Goal: Information Seeking & Learning: Find specific fact

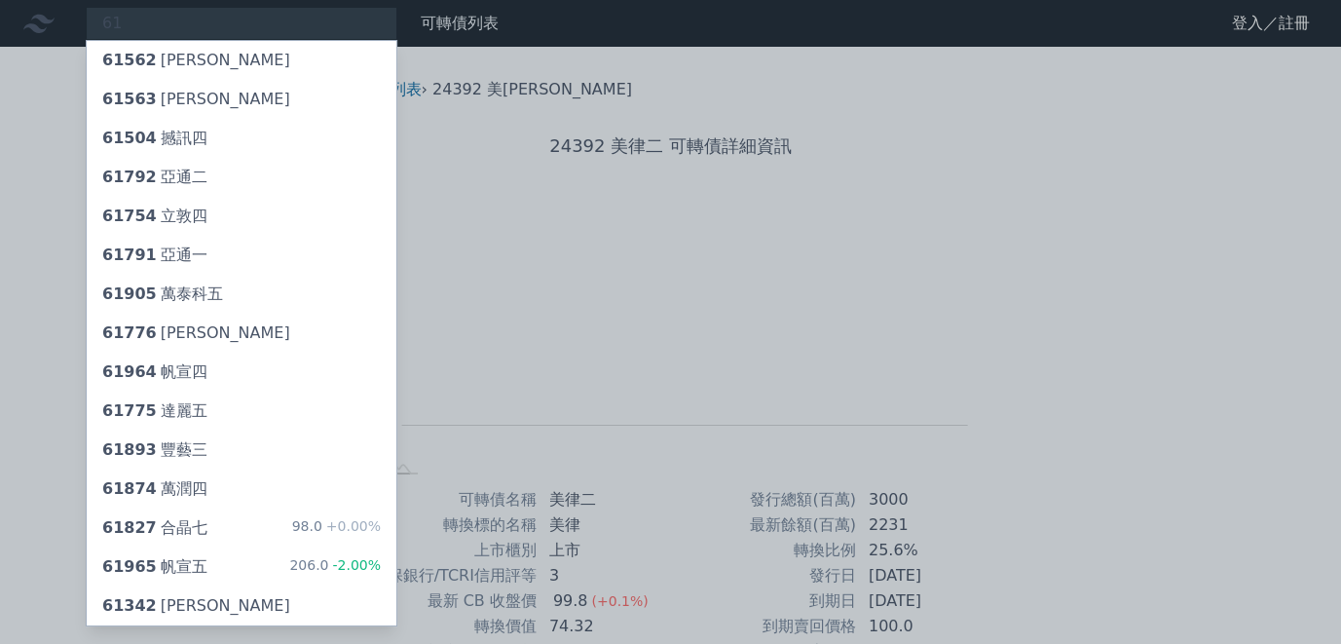
type input "6"
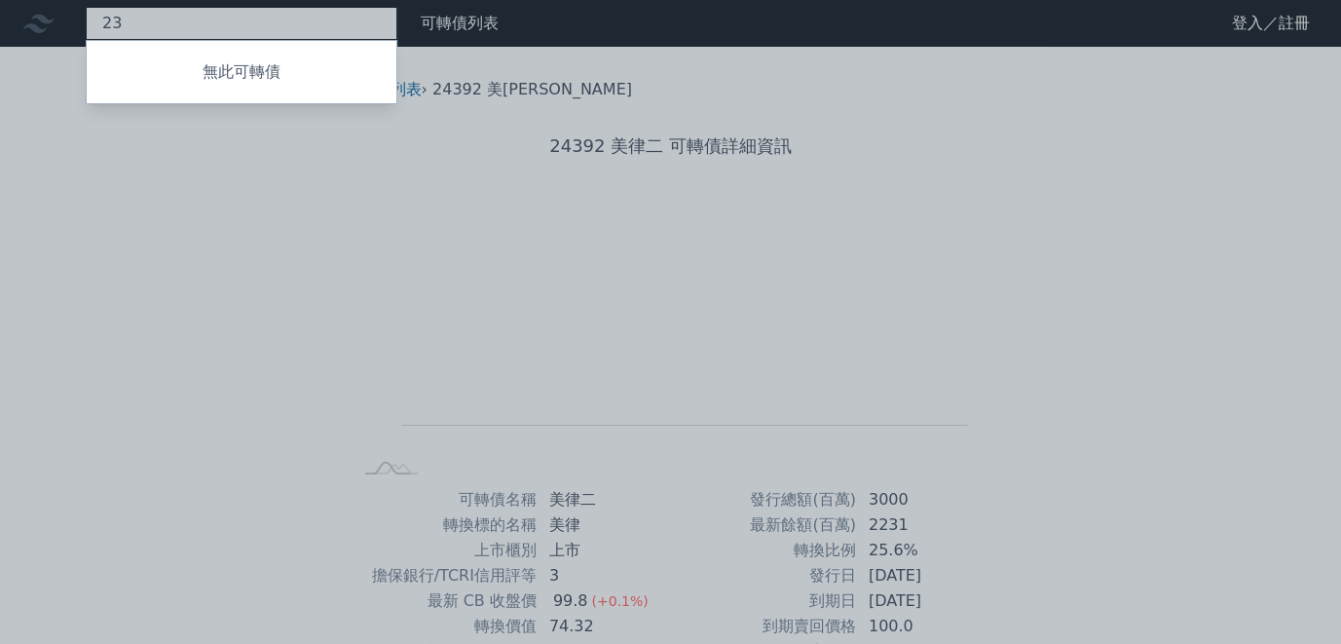
type input "2"
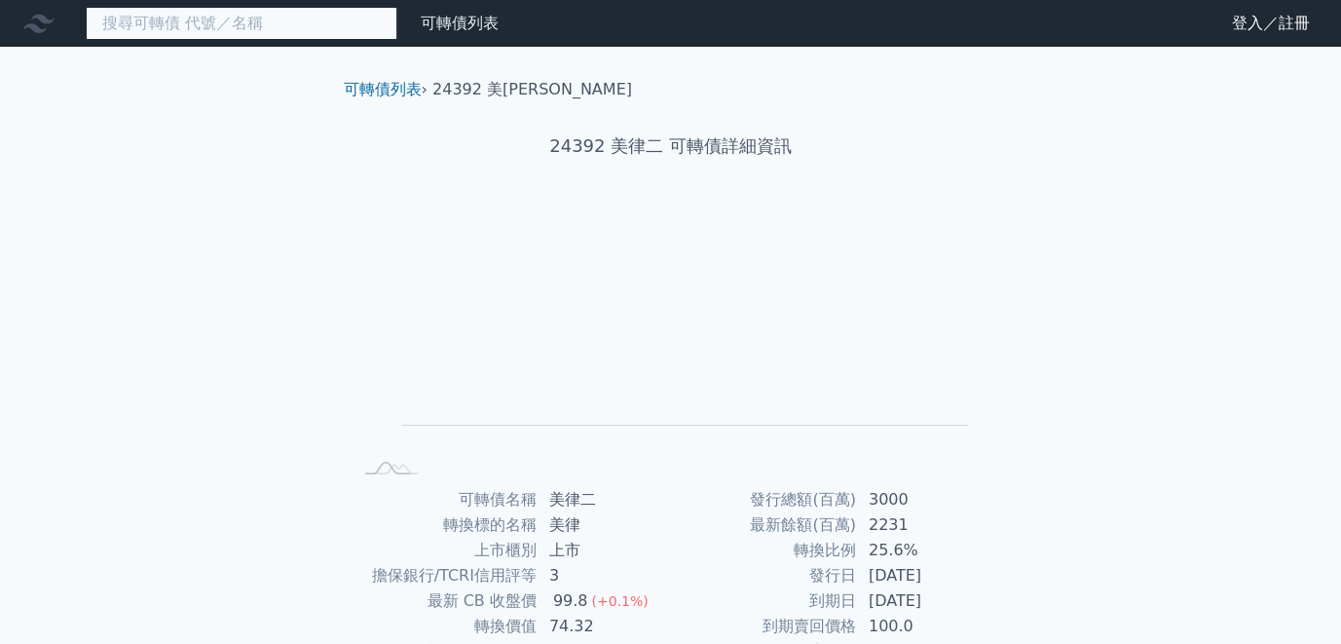
click at [333, 29] on input at bounding box center [242, 23] width 312 height 33
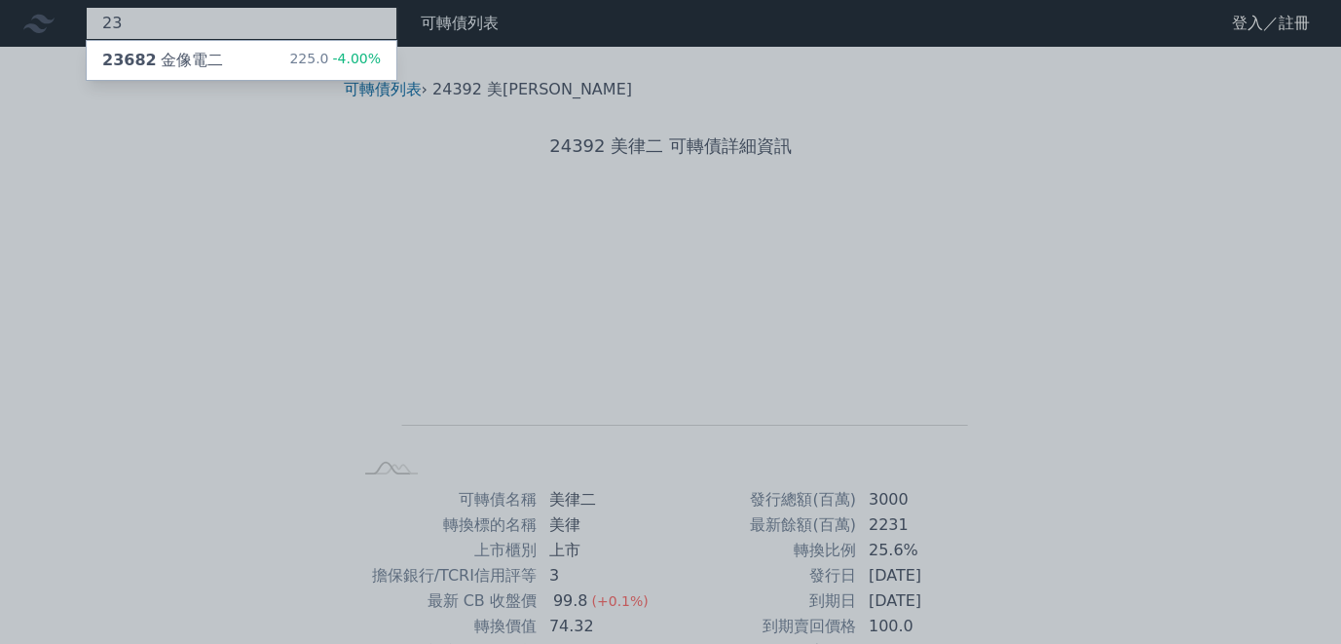
type input "2"
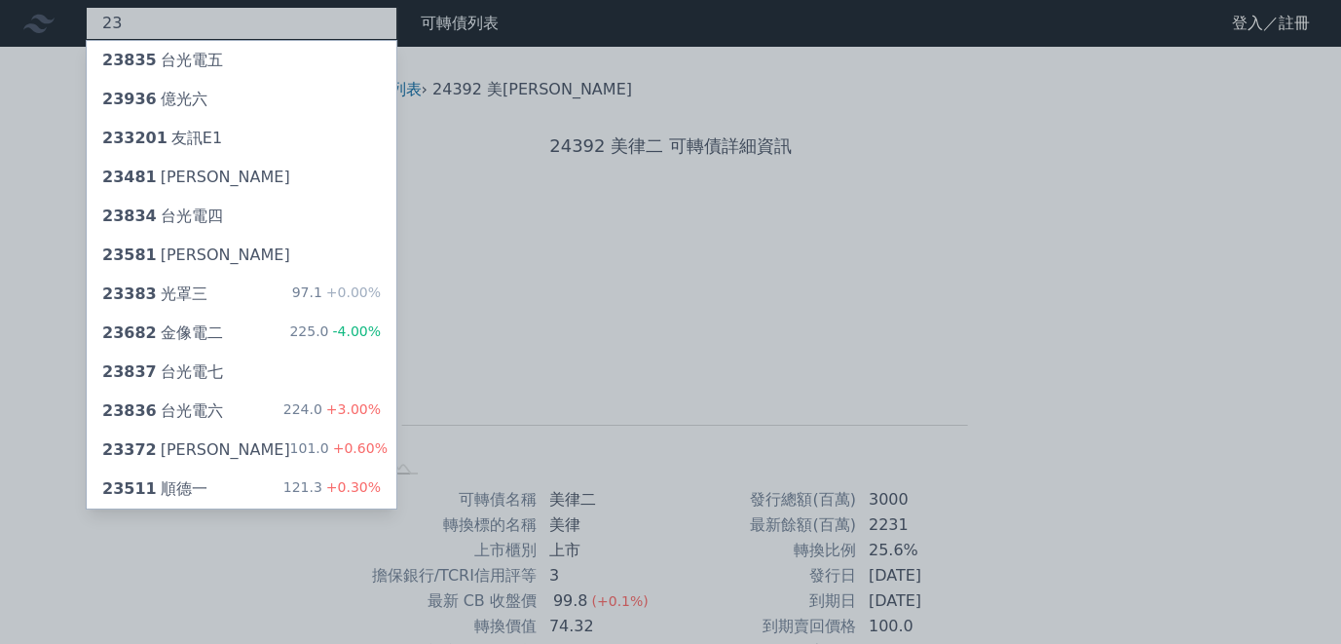
type input "2"
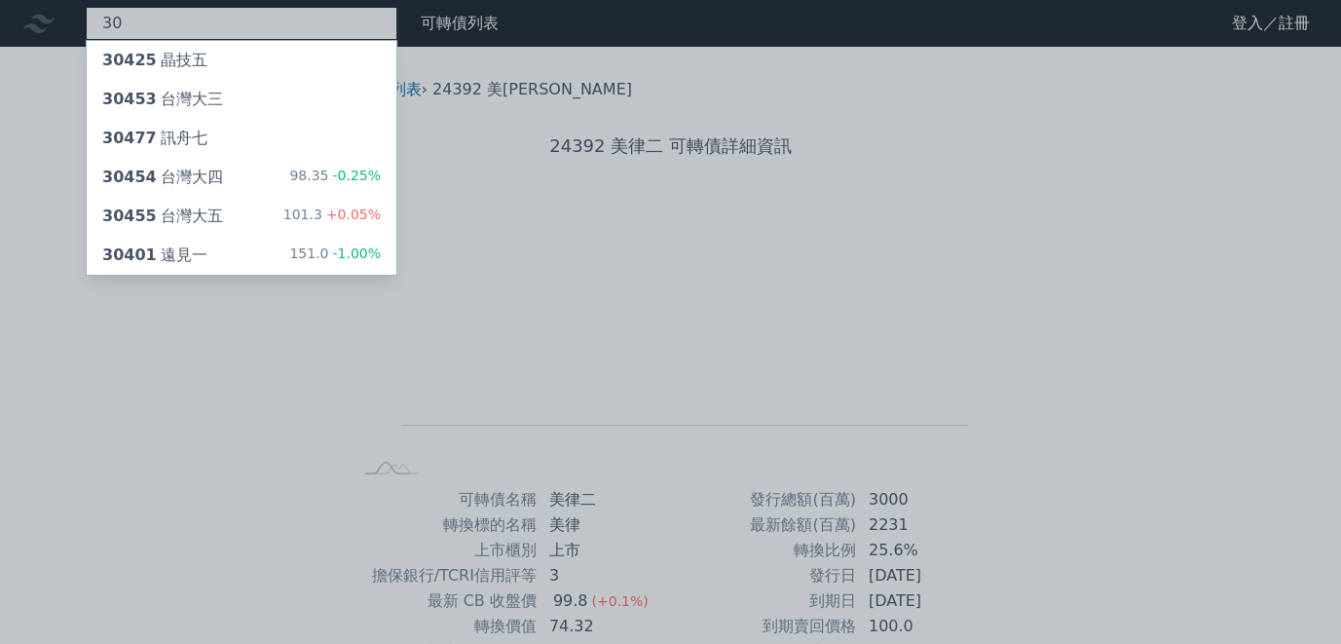
type input "3"
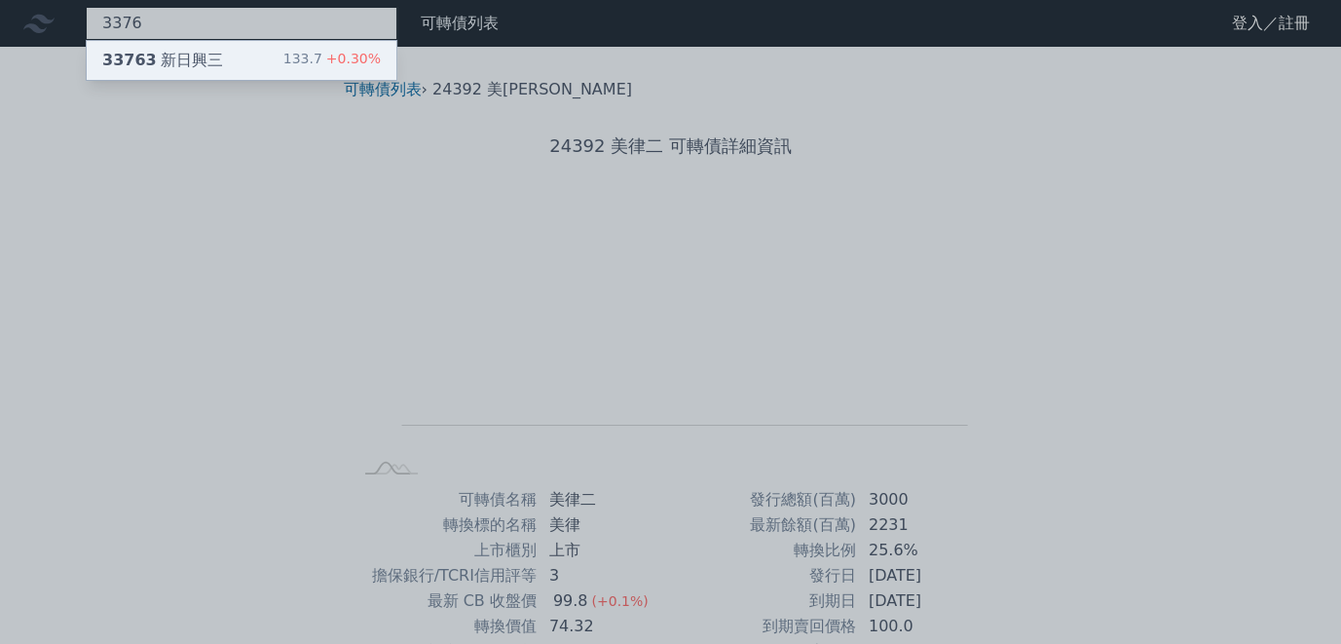
type input "3376"
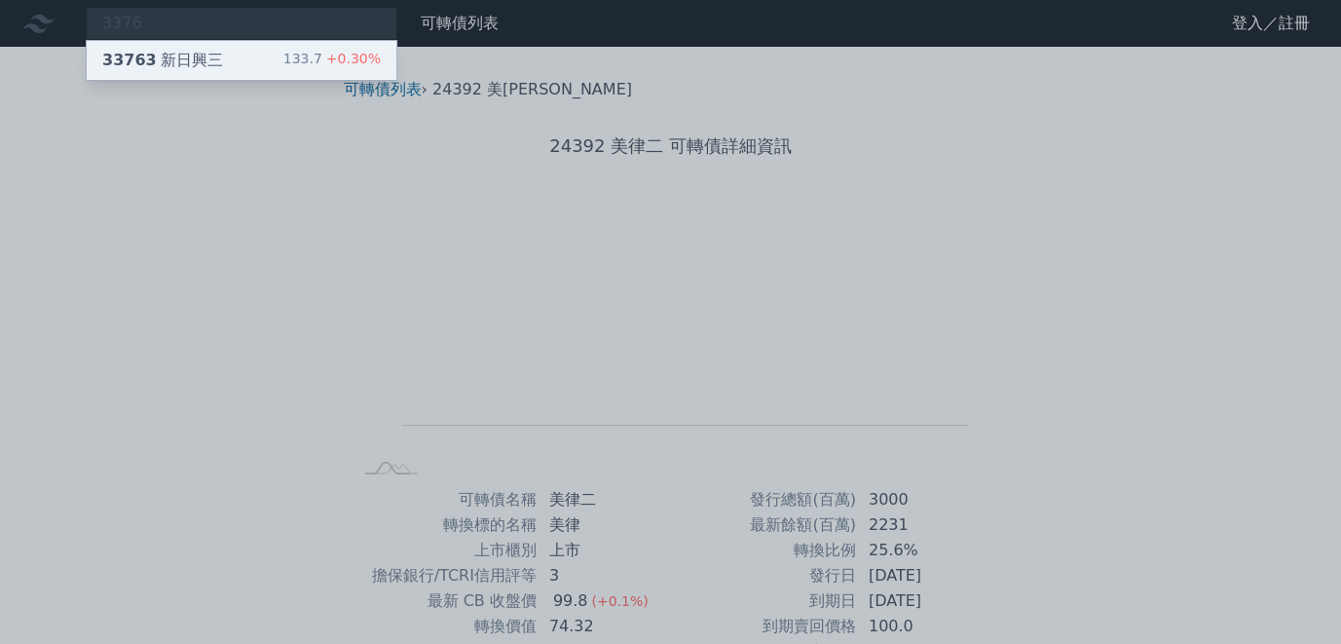
click at [296, 53] on div "133.7 +0.30%" at bounding box center [331, 60] width 97 height 23
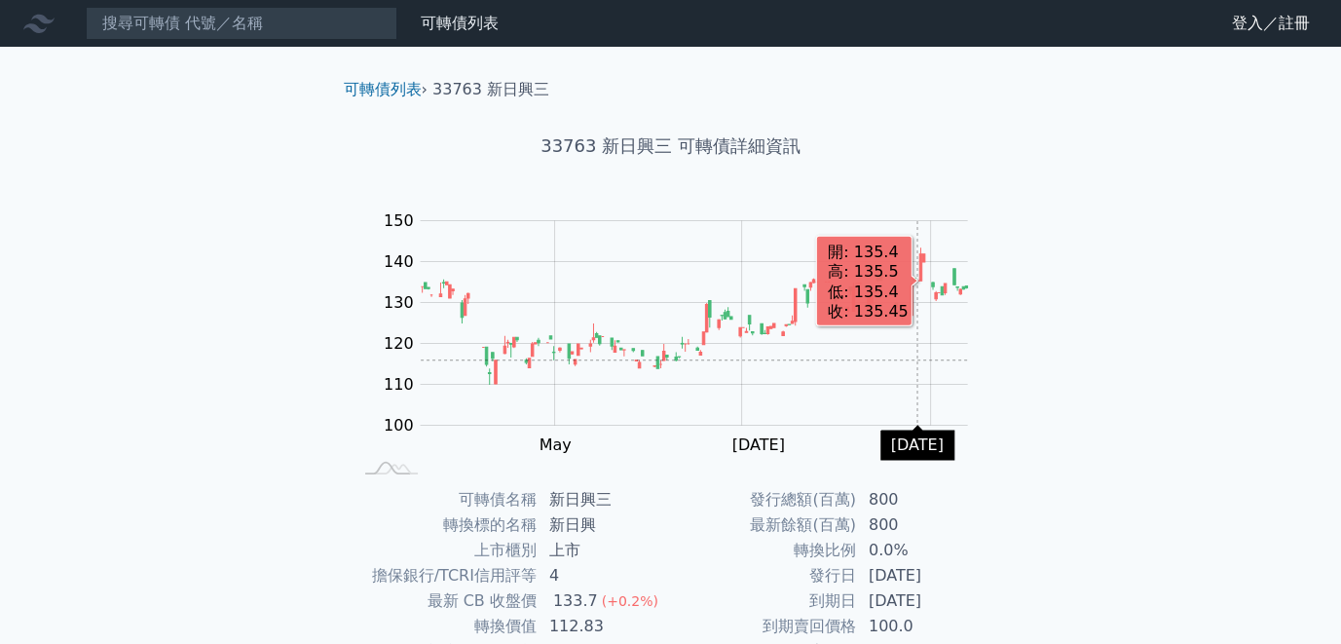
scroll to position [257, 0]
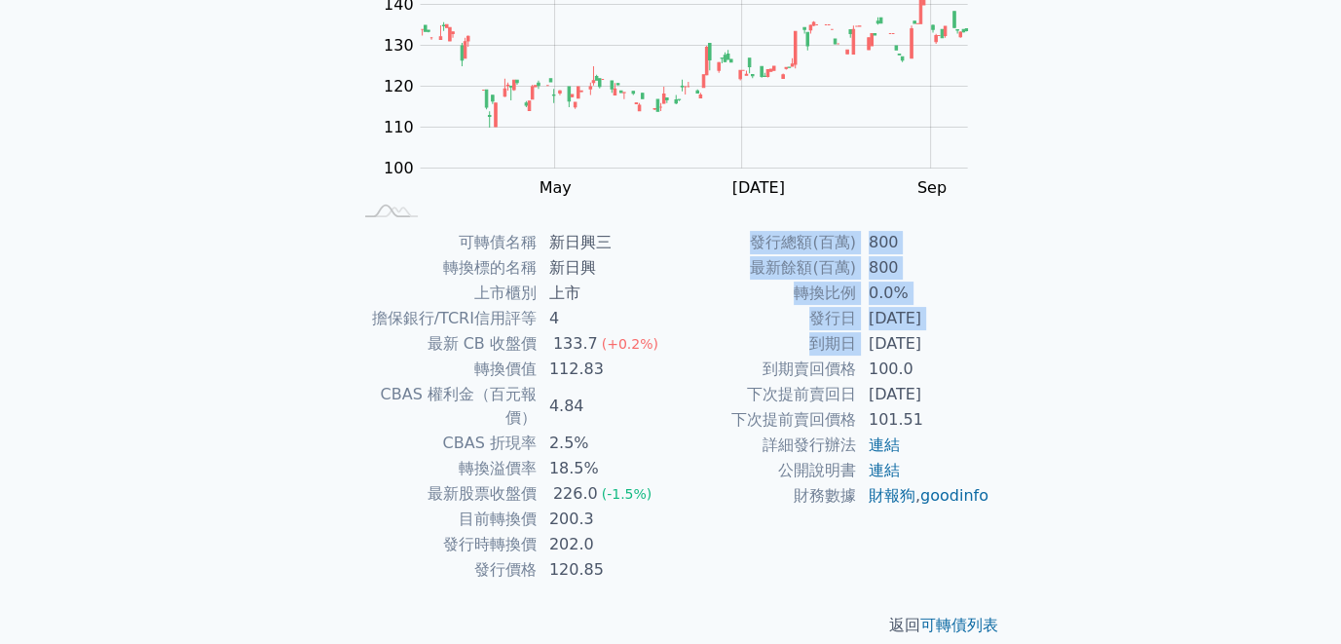
drag, startPoint x: 862, startPoint y: 344, endPoint x: 1022, endPoint y: 326, distance: 160.7
click at [1022, 326] on div "可轉債列表 › 33763 新日興三 33763 新日興三 可轉債詳細資訊 Zoom Out 100 80 90 100 110 120 130 140 15…" at bounding box center [671, 229] width 748 height 878
click at [1023, 325] on div "可轉債列表 › 33763 新日興三 33763 新日興三 可轉債詳細資訊 Zoom Out 100 80 90 100 110 120 130 140 15…" at bounding box center [671, 229] width 748 height 878
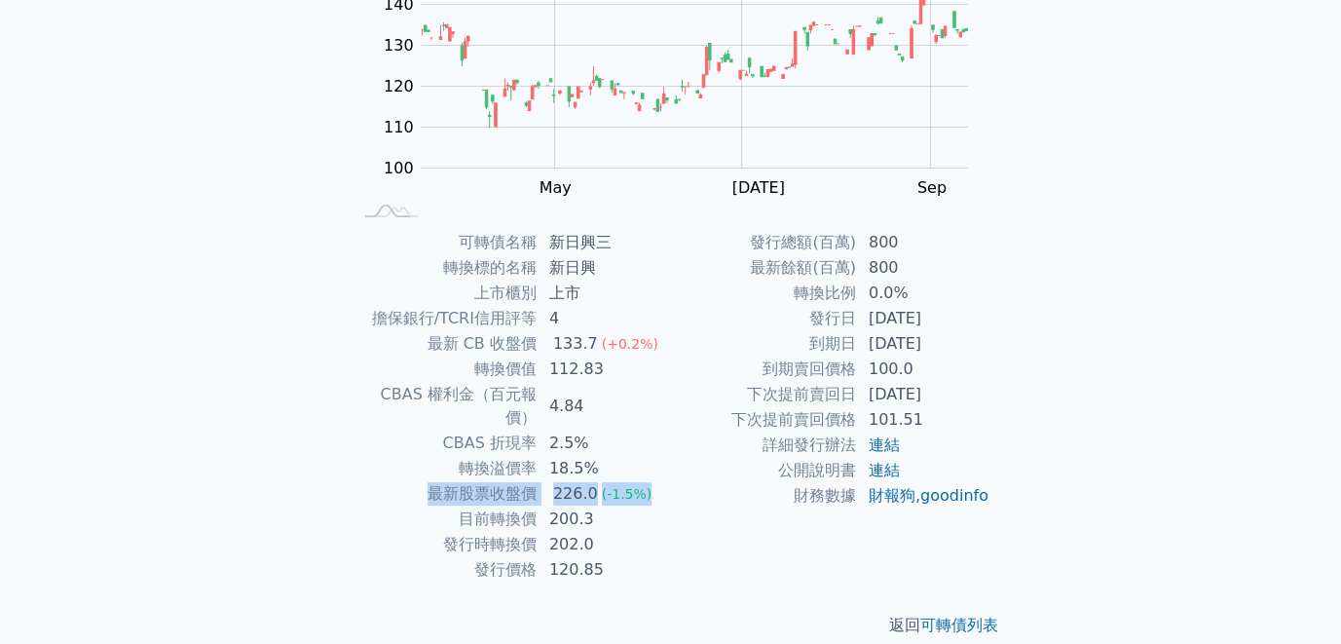
drag, startPoint x: 444, startPoint y: 467, endPoint x: 639, endPoint y: 469, distance: 194.8
click at [640, 481] on tr "最新股票收盤價 226.0 (-1.5%)" at bounding box center [511, 493] width 319 height 25
drag, startPoint x: 482, startPoint y: 493, endPoint x: 608, endPoint y: 487, distance: 125.8
click at [608, 506] on tr "目前轉換價 200.3" at bounding box center [511, 518] width 319 height 25
click at [608, 506] on td "200.3" at bounding box center [604, 518] width 133 height 25
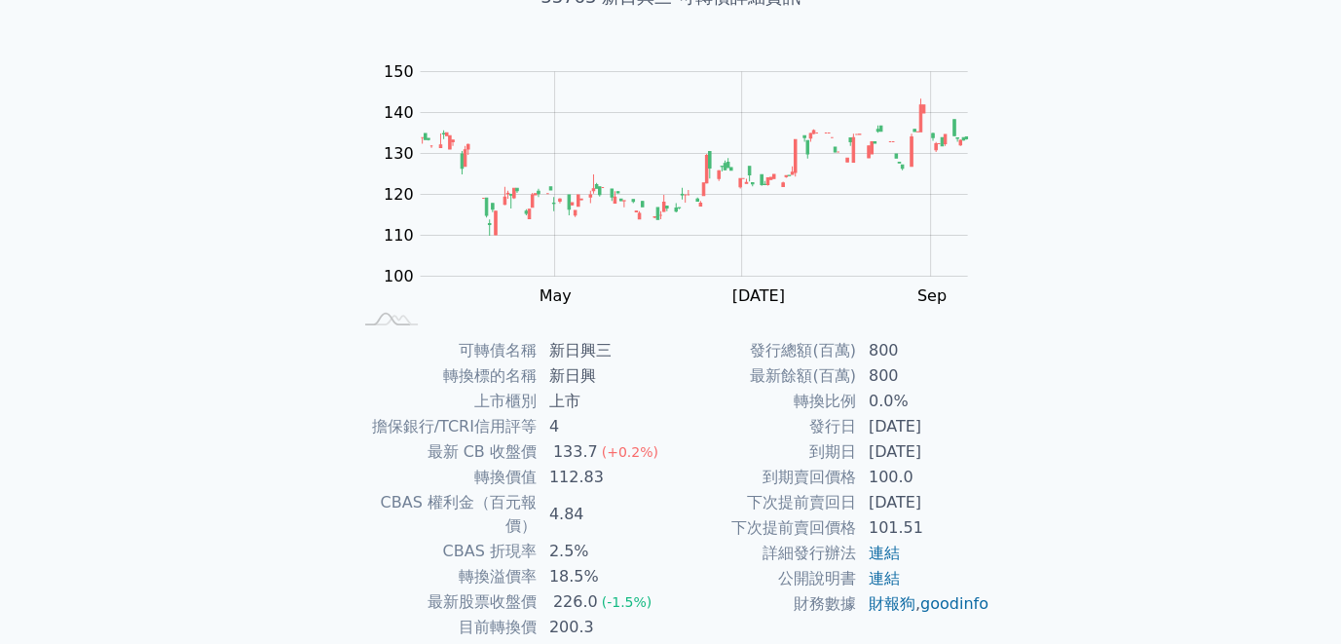
scroll to position [0, 0]
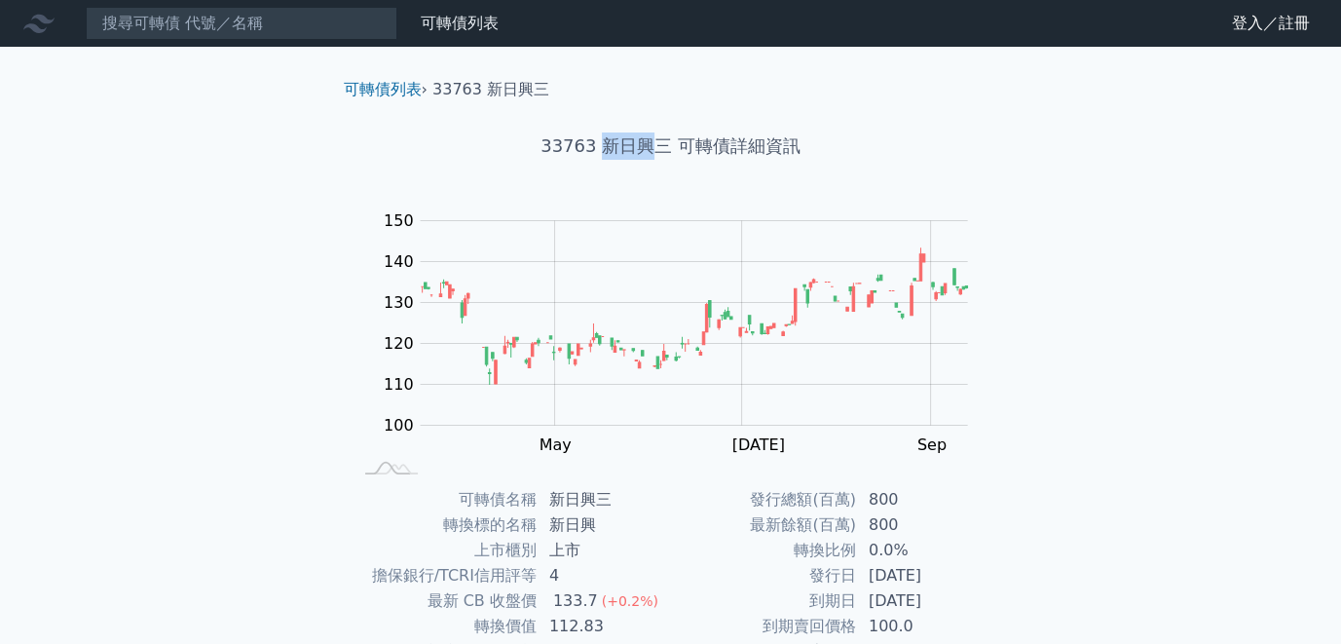
drag, startPoint x: 605, startPoint y: 149, endPoint x: 646, endPoint y: 141, distance: 41.6
click at [646, 141] on h1 "33763 新日興三 可轉債詳細資訊" at bounding box center [671, 145] width 686 height 27
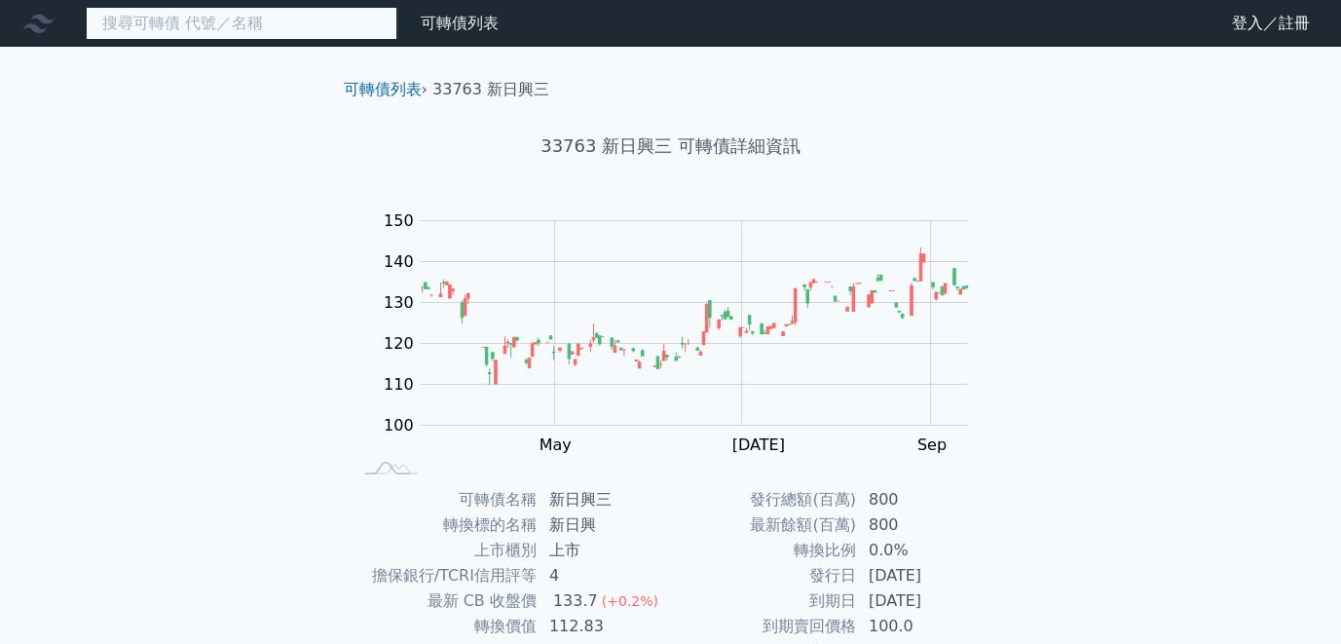
click at [235, 19] on input at bounding box center [242, 23] width 312 height 33
type input "6"
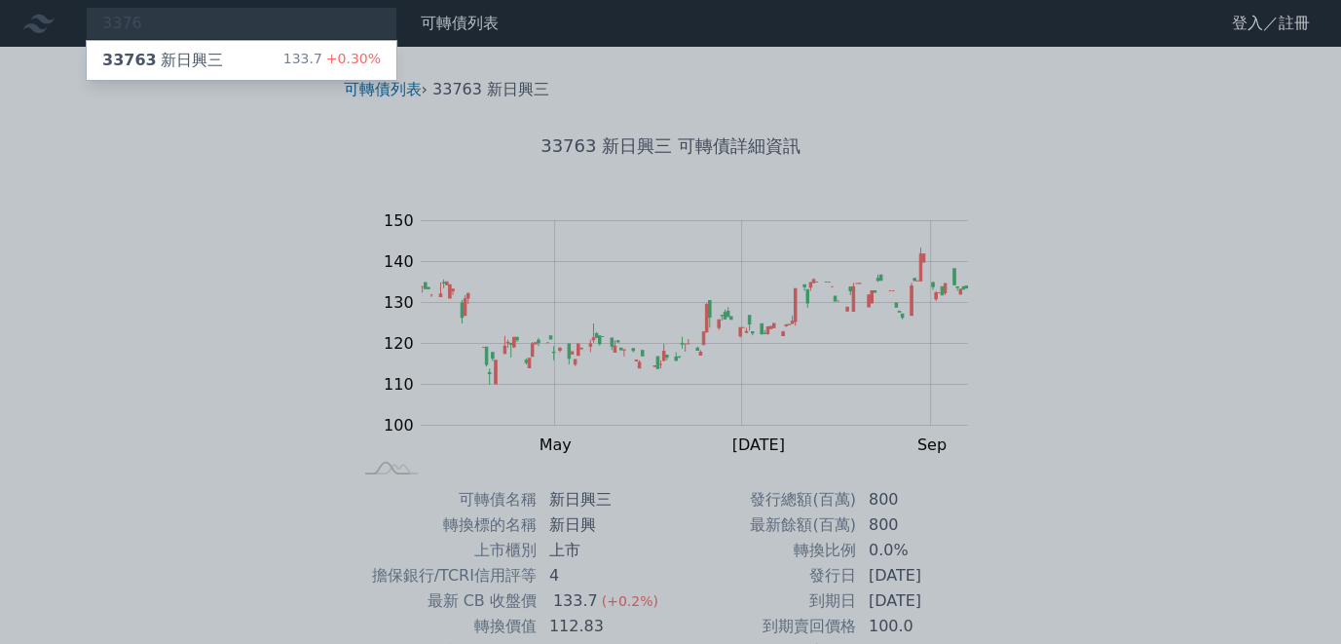
click at [685, 540] on div at bounding box center [670, 322] width 1341 height 644
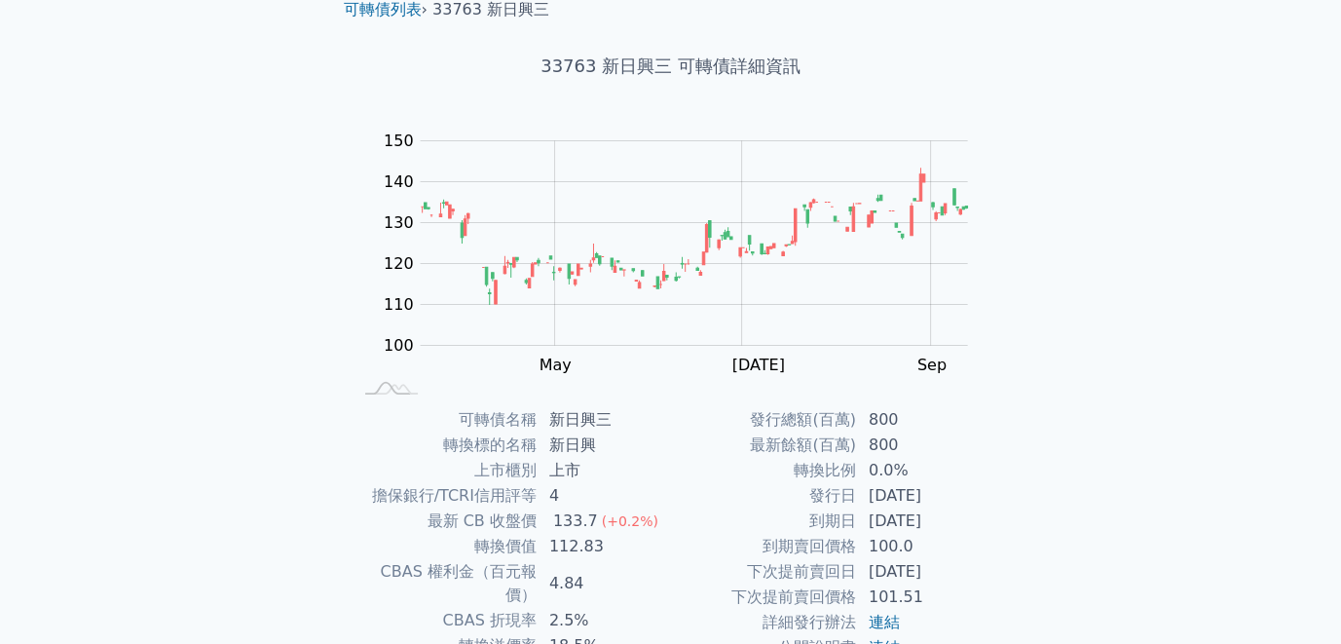
scroll to position [195, 0]
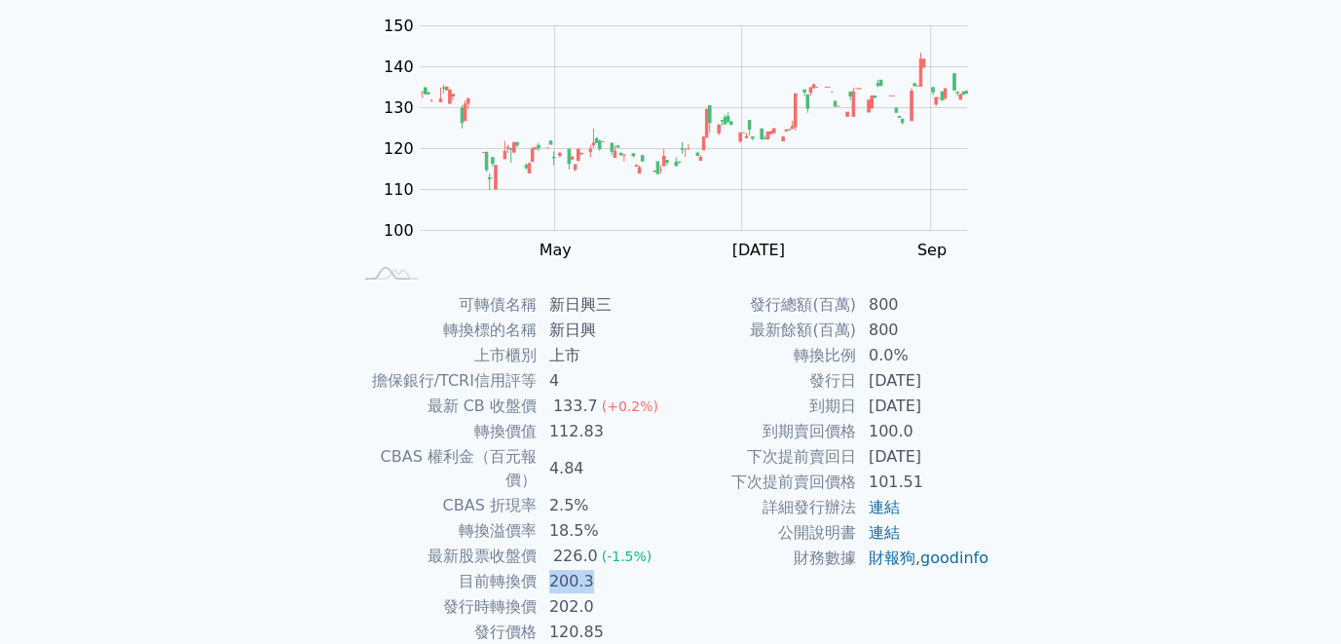
drag, startPoint x: 546, startPoint y: 557, endPoint x: 607, endPoint y: 557, distance: 60.4
click at [607, 569] on td "200.3" at bounding box center [604, 581] width 133 height 25
drag, startPoint x: 558, startPoint y: 531, endPoint x: 589, endPoint y: 530, distance: 31.2
click at [589, 544] on div "226.0" at bounding box center [575, 555] width 53 height 23
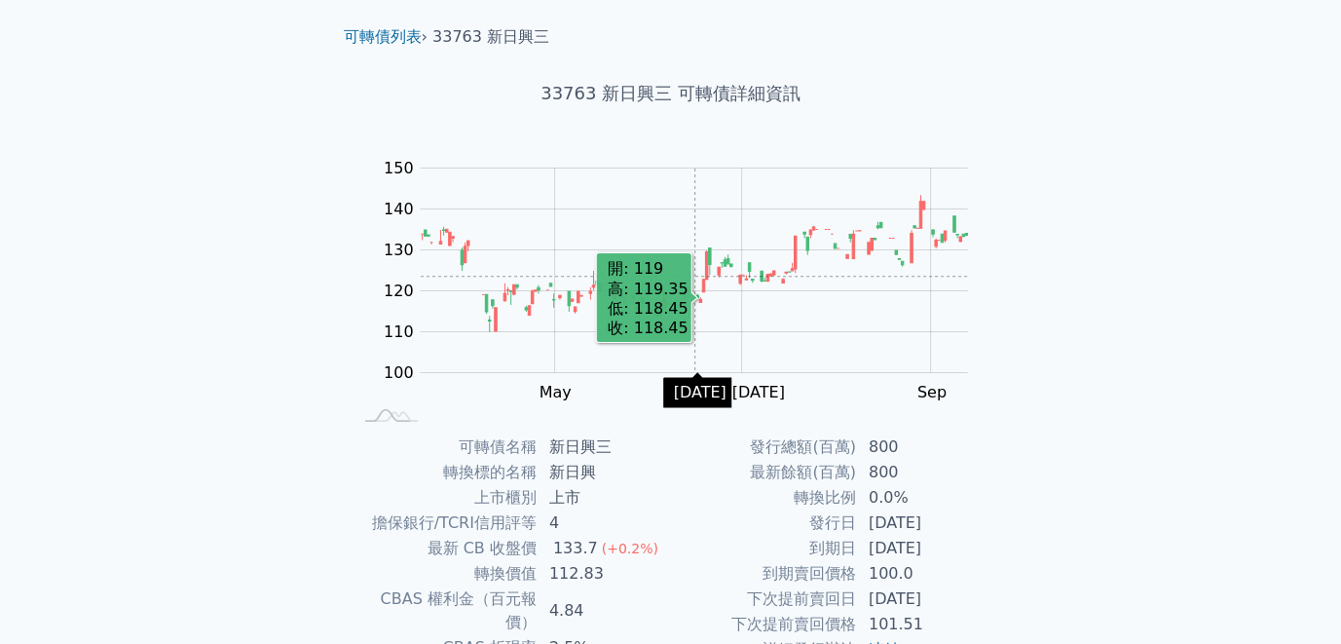
scroll to position [0, 0]
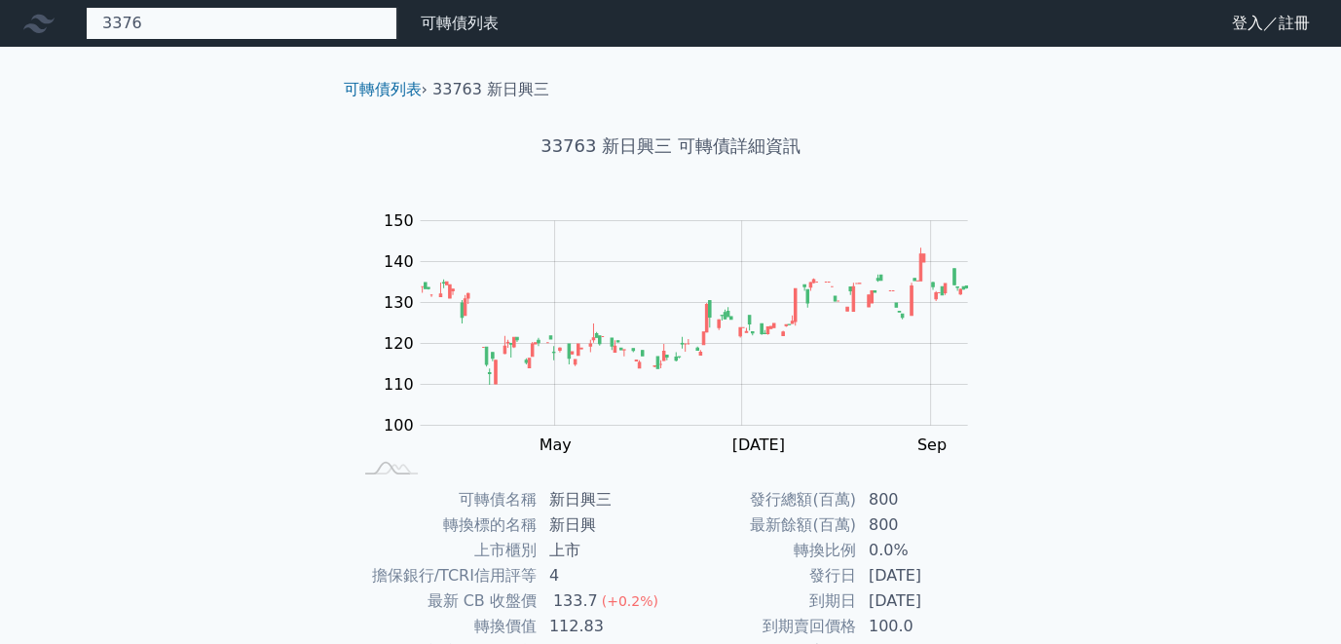
click at [186, 38] on div "3376 33763 新日興三 133.7 +0.30%" at bounding box center [242, 23] width 312 height 33
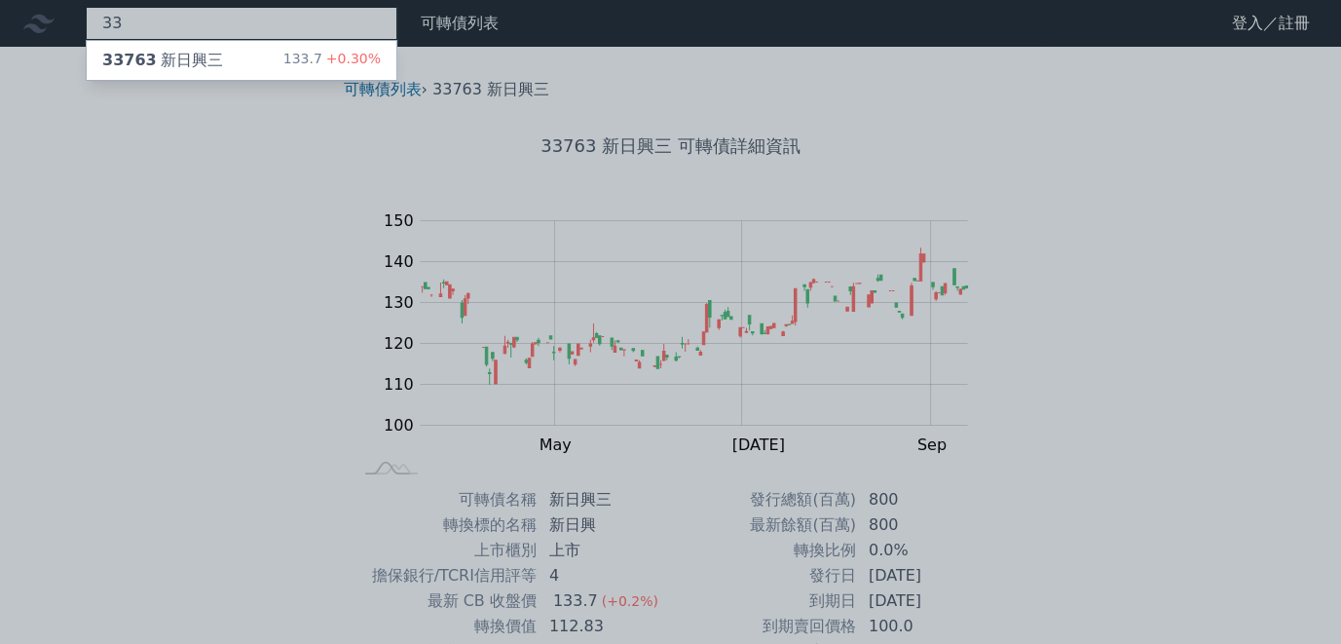
type input "3"
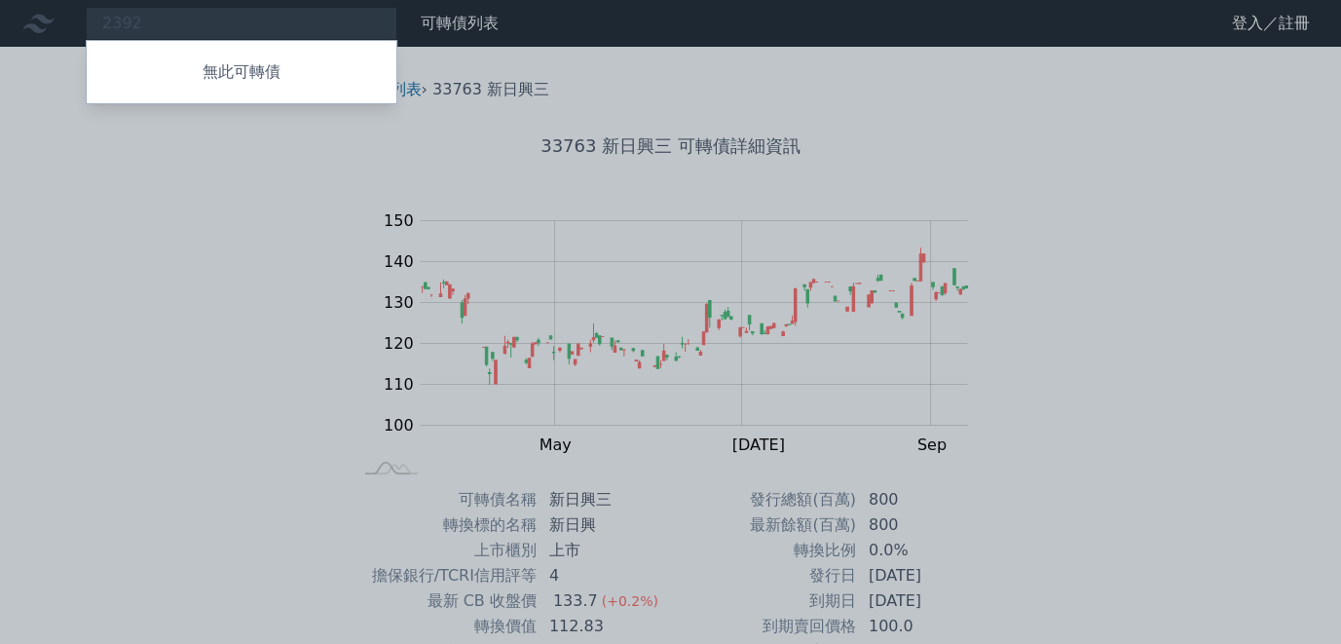
drag, startPoint x: 163, startPoint y: 16, endPoint x: 96, endPoint y: 16, distance: 66.2
click at [96, 16] on div at bounding box center [670, 322] width 1341 height 644
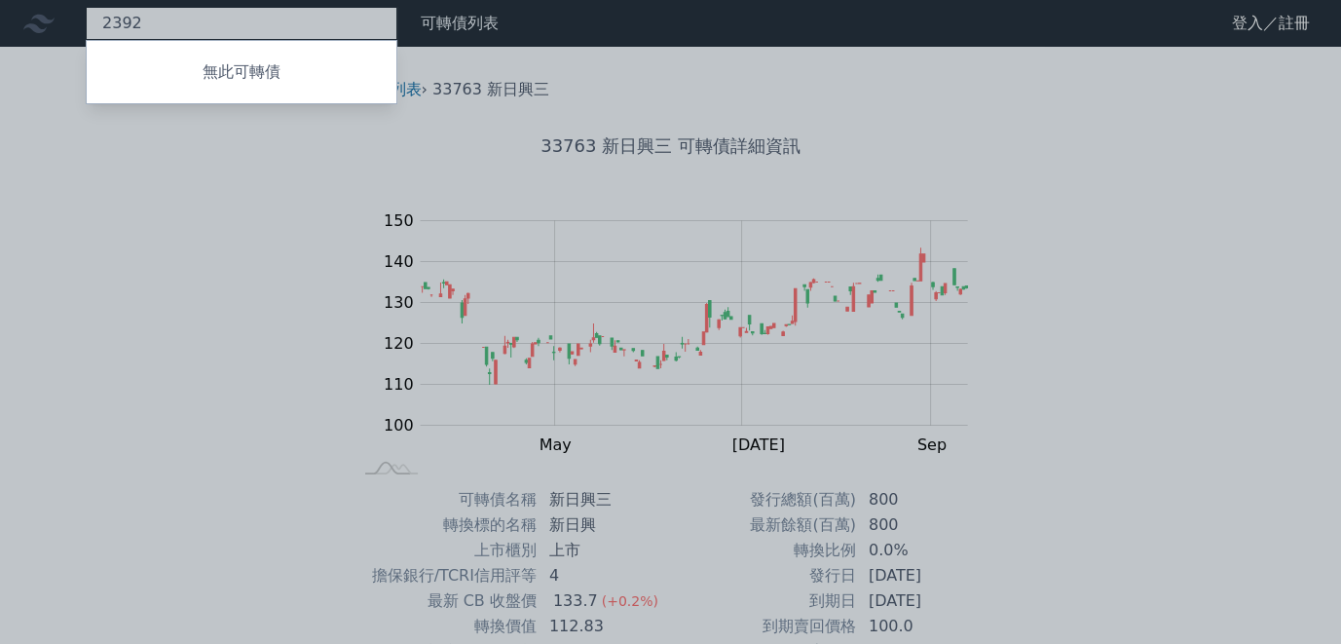
click at [138, 21] on div "2392 無此可轉債" at bounding box center [242, 23] width 312 height 33
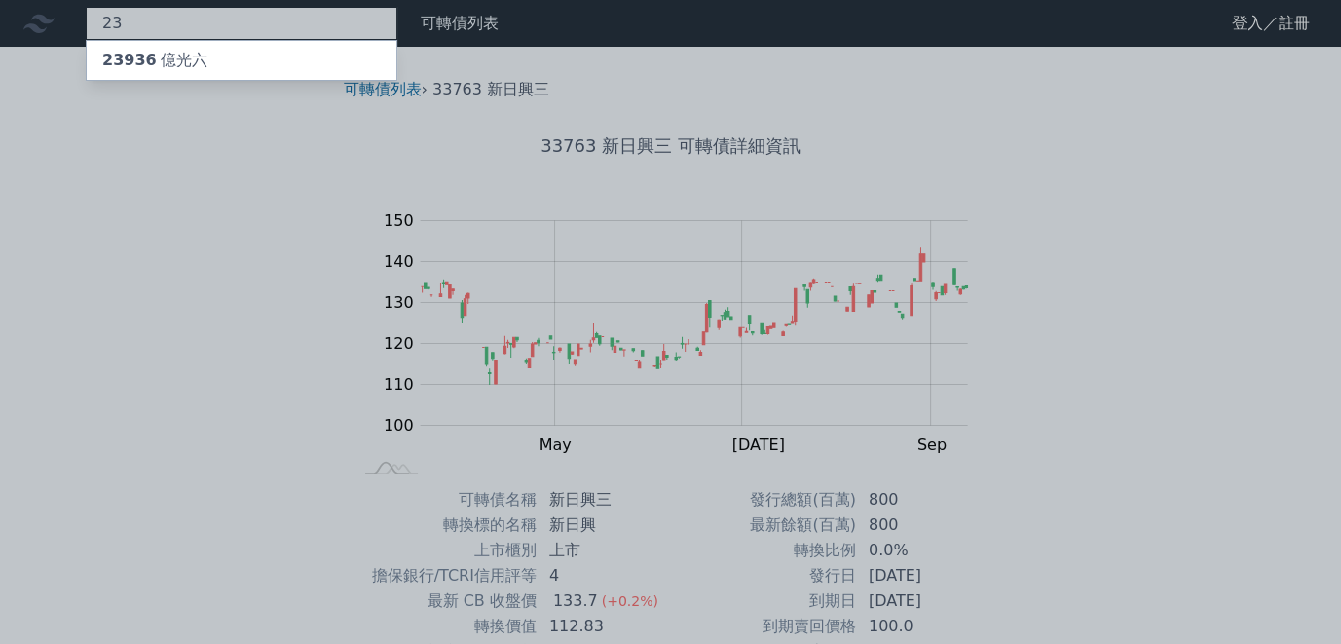
type input "2"
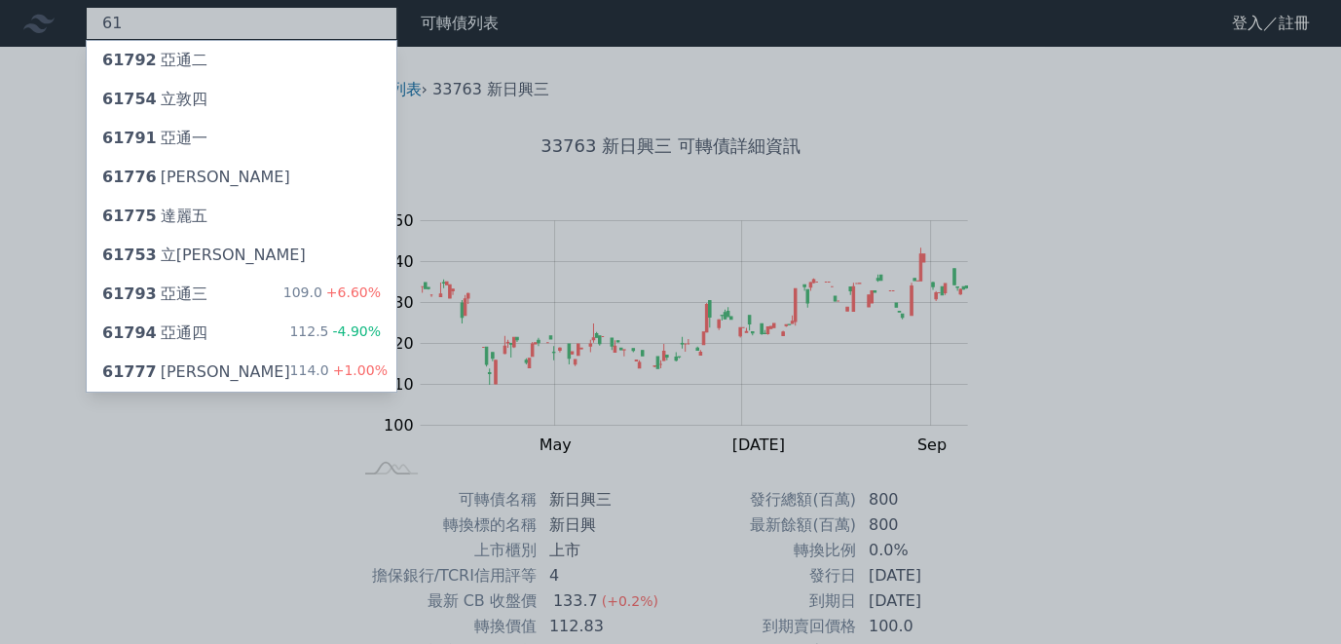
type input "6"
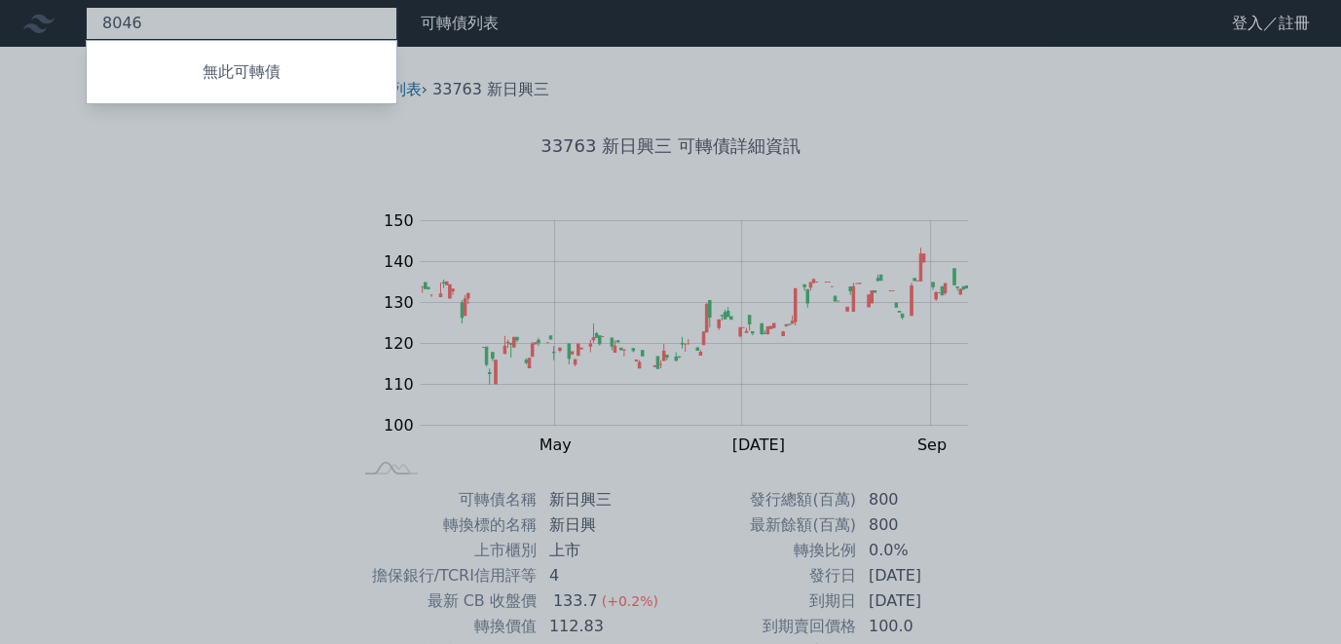
type input "8046"
